Goal: Task Accomplishment & Management: Use online tool/utility

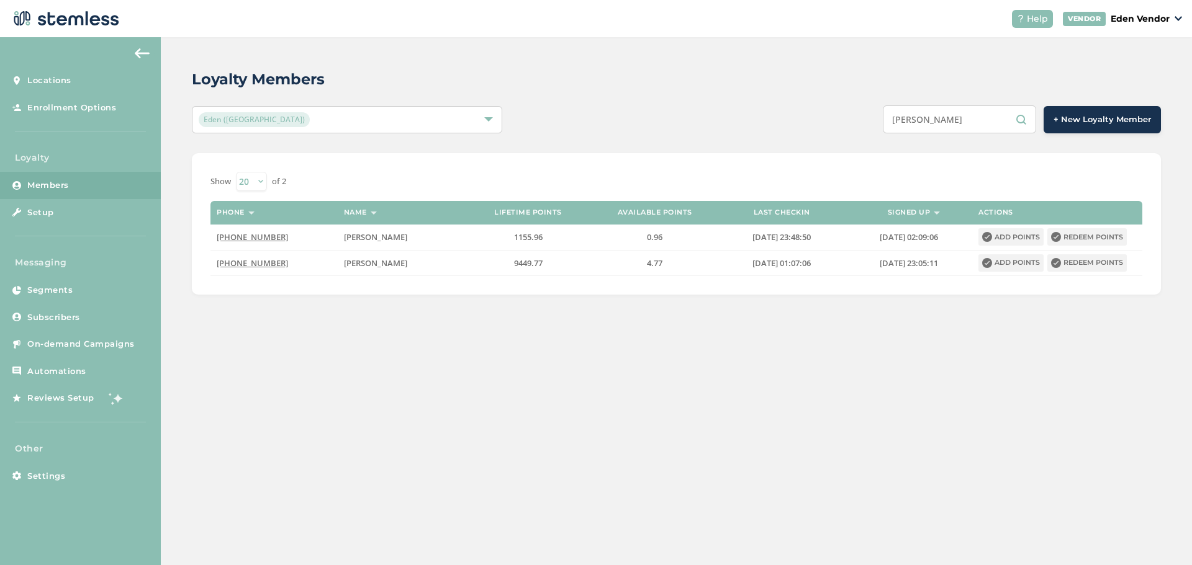
drag, startPoint x: 954, startPoint y: 132, endPoint x: 842, endPoint y: 104, distance: 115.8
click at [842, 104] on div "Loyalty Members Eden ([GEOGRAPHIC_DATA]) [GEOGRAPHIC_DATA][PERSON_NAME] + New L…" at bounding box center [676, 181] width 1031 height 289
paste input "[PERSON_NAME] [PERSON_NAME]"
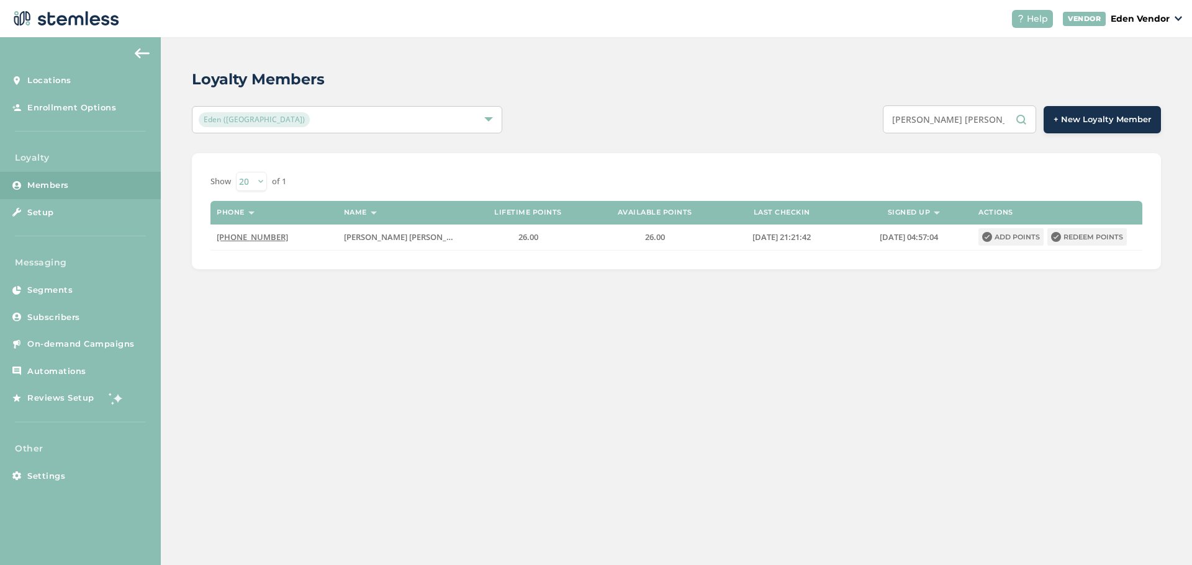
drag, startPoint x: 996, startPoint y: 124, endPoint x: 892, endPoint y: 123, distance: 104.3
click at [891, 124] on input "[PERSON_NAME] [PERSON_NAME]" at bounding box center [959, 120] width 153 height 28
paste input "[PERSON_NAME]"
type input "[PERSON_NAME] FULWIDERKYVzAAP06B"
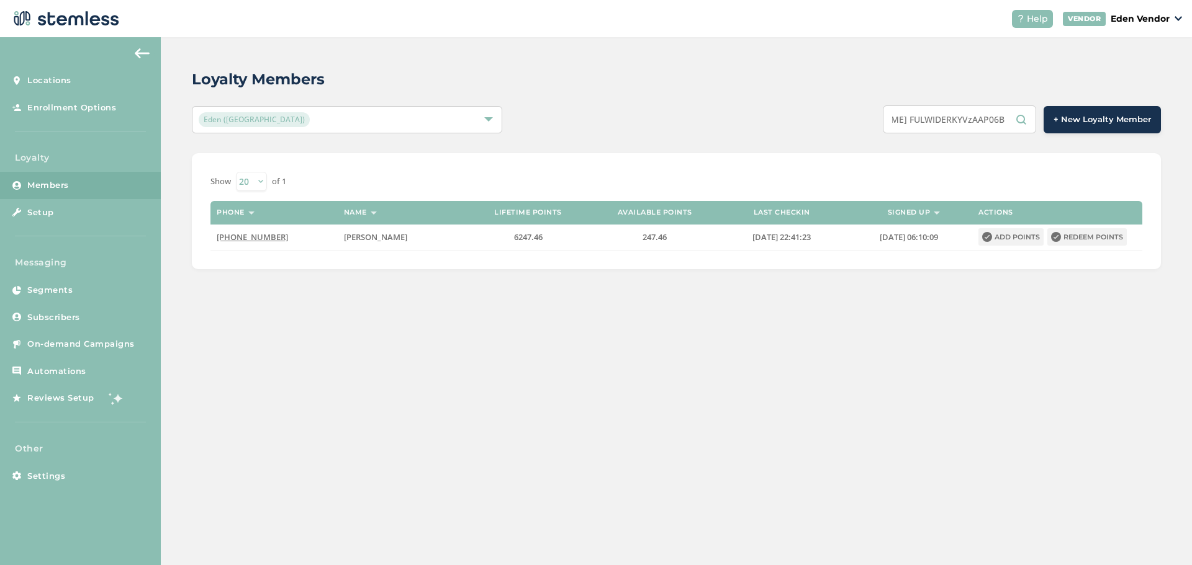
scroll to position [0, 0]
click at [1052, 238] on icon at bounding box center [1056, 237] width 10 height 10
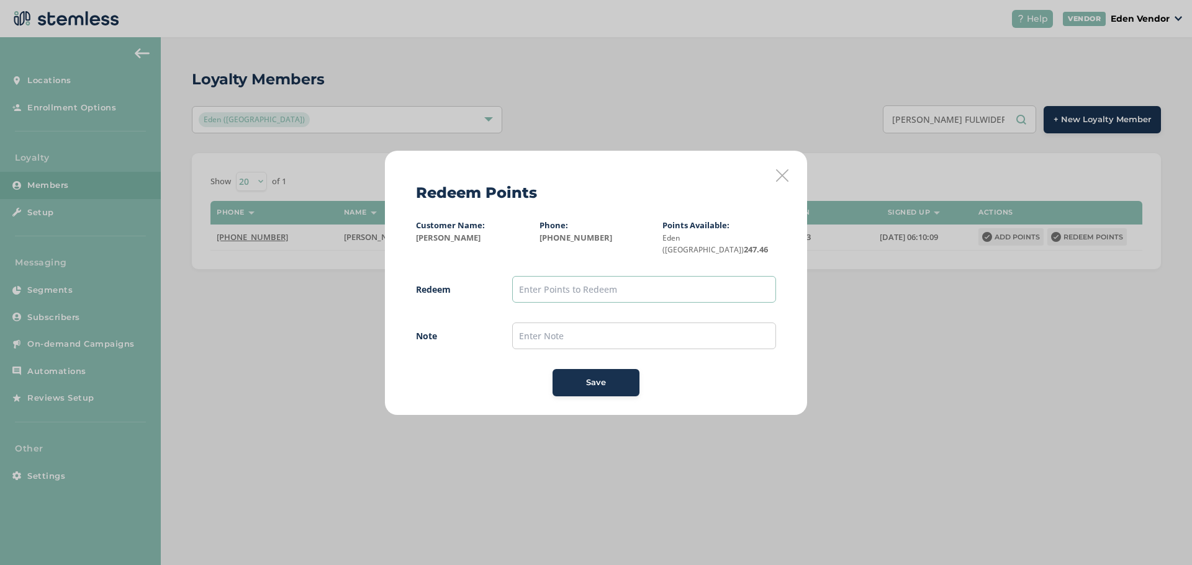
click at [581, 290] on input "text" at bounding box center [644, 289] width 264 height 27
type input "200"
click at [528, 336] on input "text" at bounding box center [644, 336] width 264 height 27
type input "8/17"
click at [560, 380] on button "Save" at bounding box center [595, 382] width 87 height 27
